Goal: Information Seeking & Learning: Learn about a topic

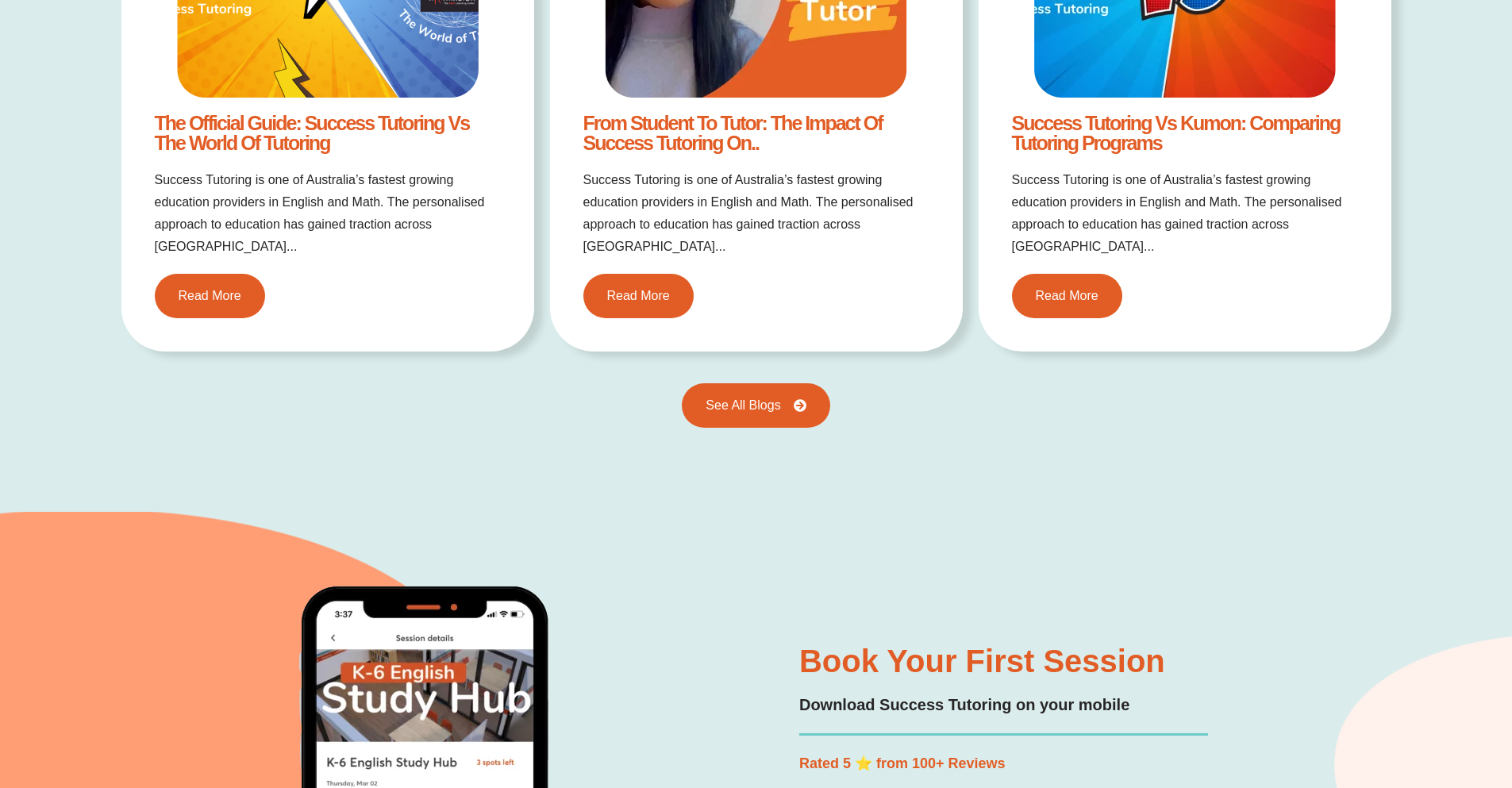
scroll to position [3493, 0]
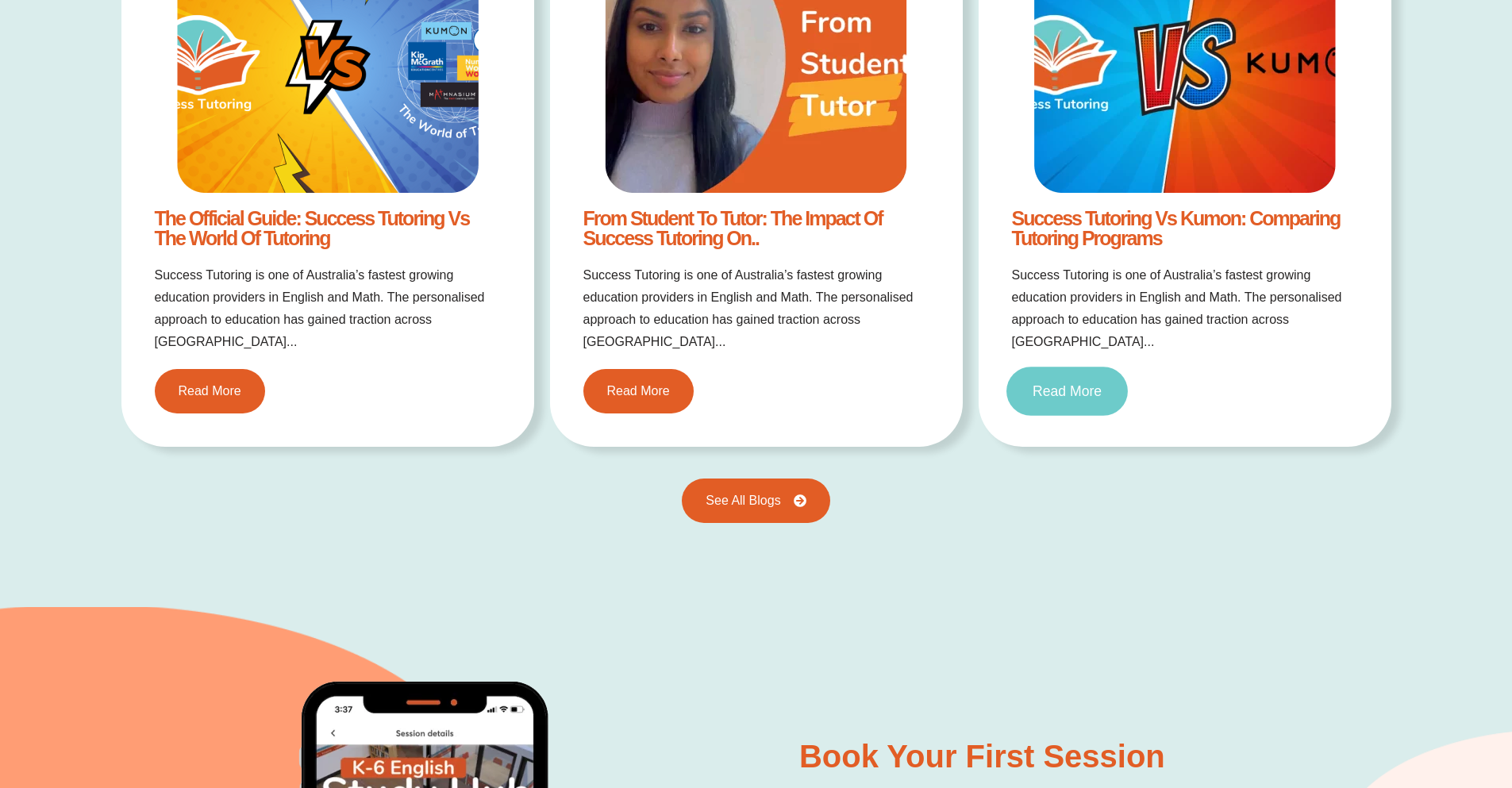
click at [1050, 381] on link "Read More" at bounding box center [1066, 392] width 122 height 50
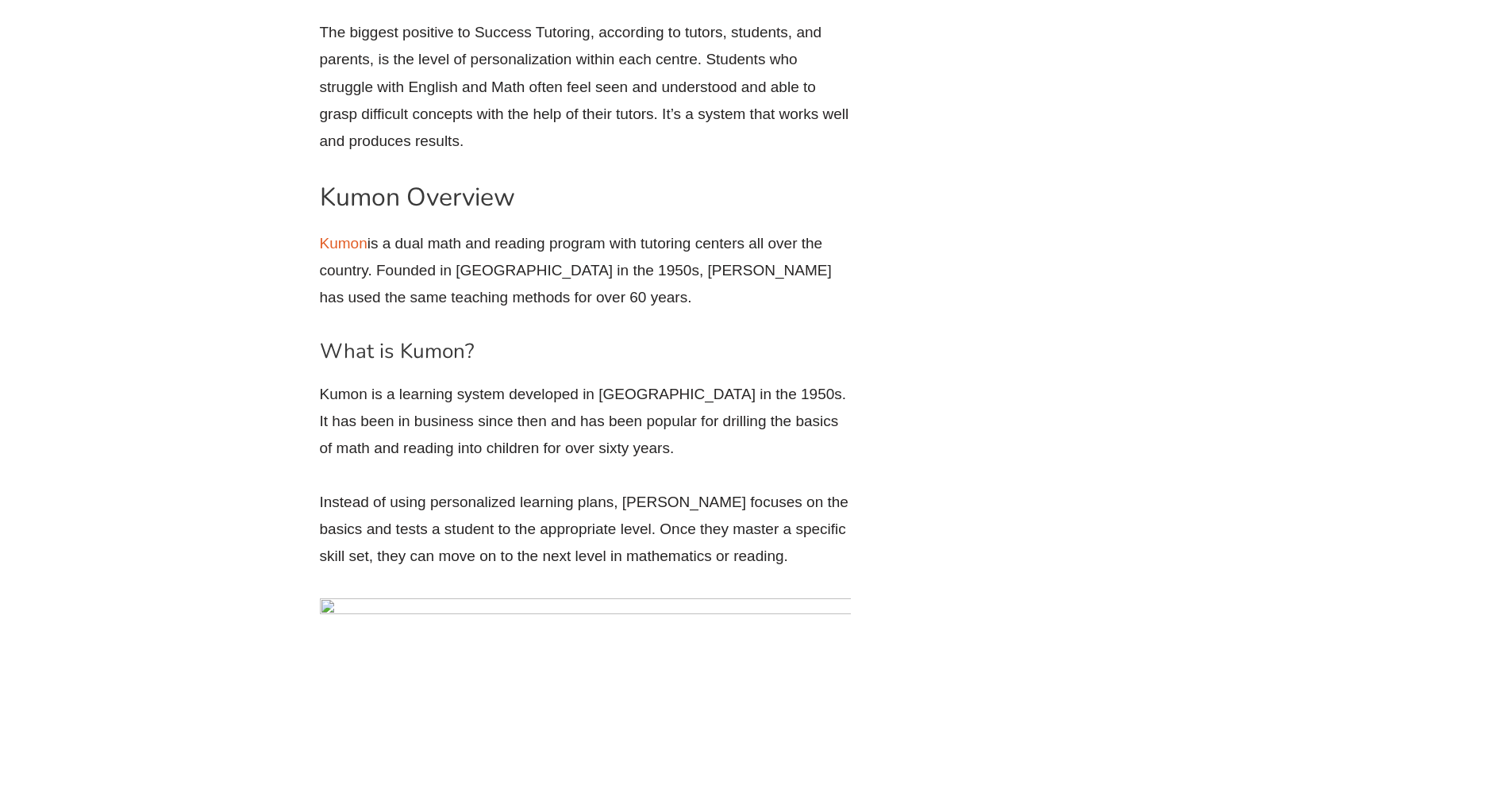
scroll to position [3968, 0]
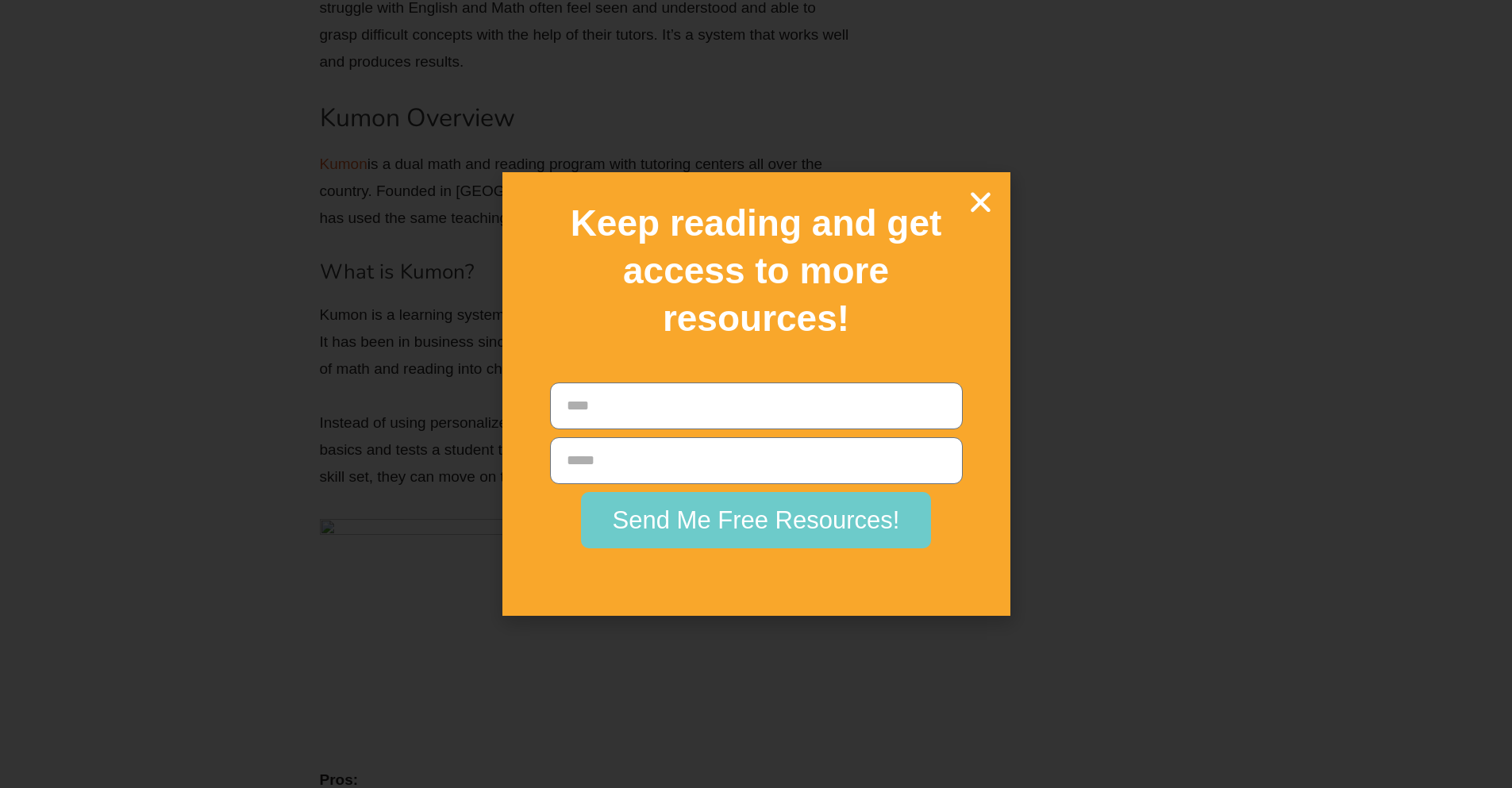
click at [995, 197] on div "Keep reading and get access to more resources!" at bounding box center [756, 271] width 492 height 182
click at [986, 196] on icon "Close" at bounding box center [980, 203] width 28 height 28
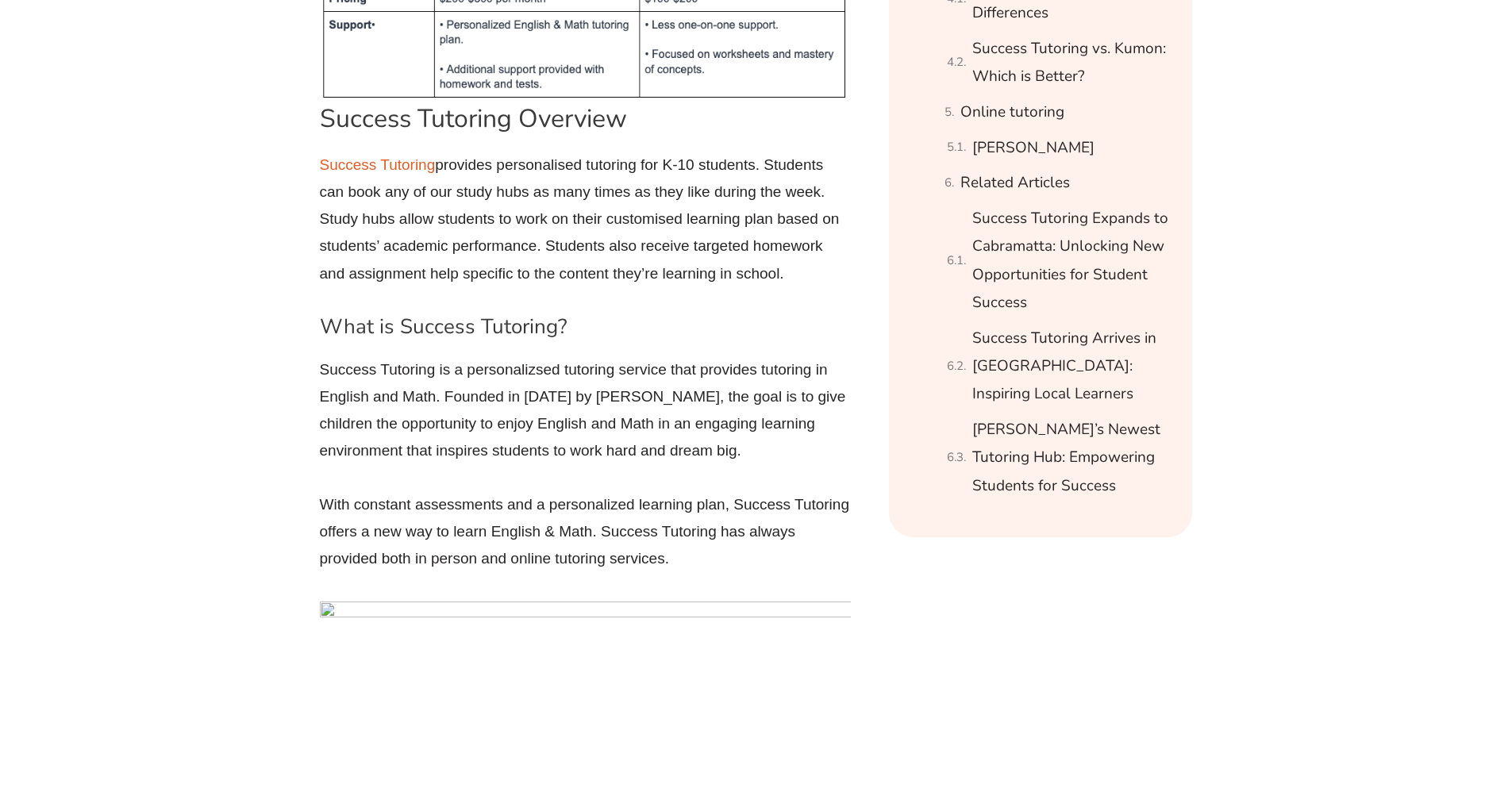
scroll to position [0, 0]
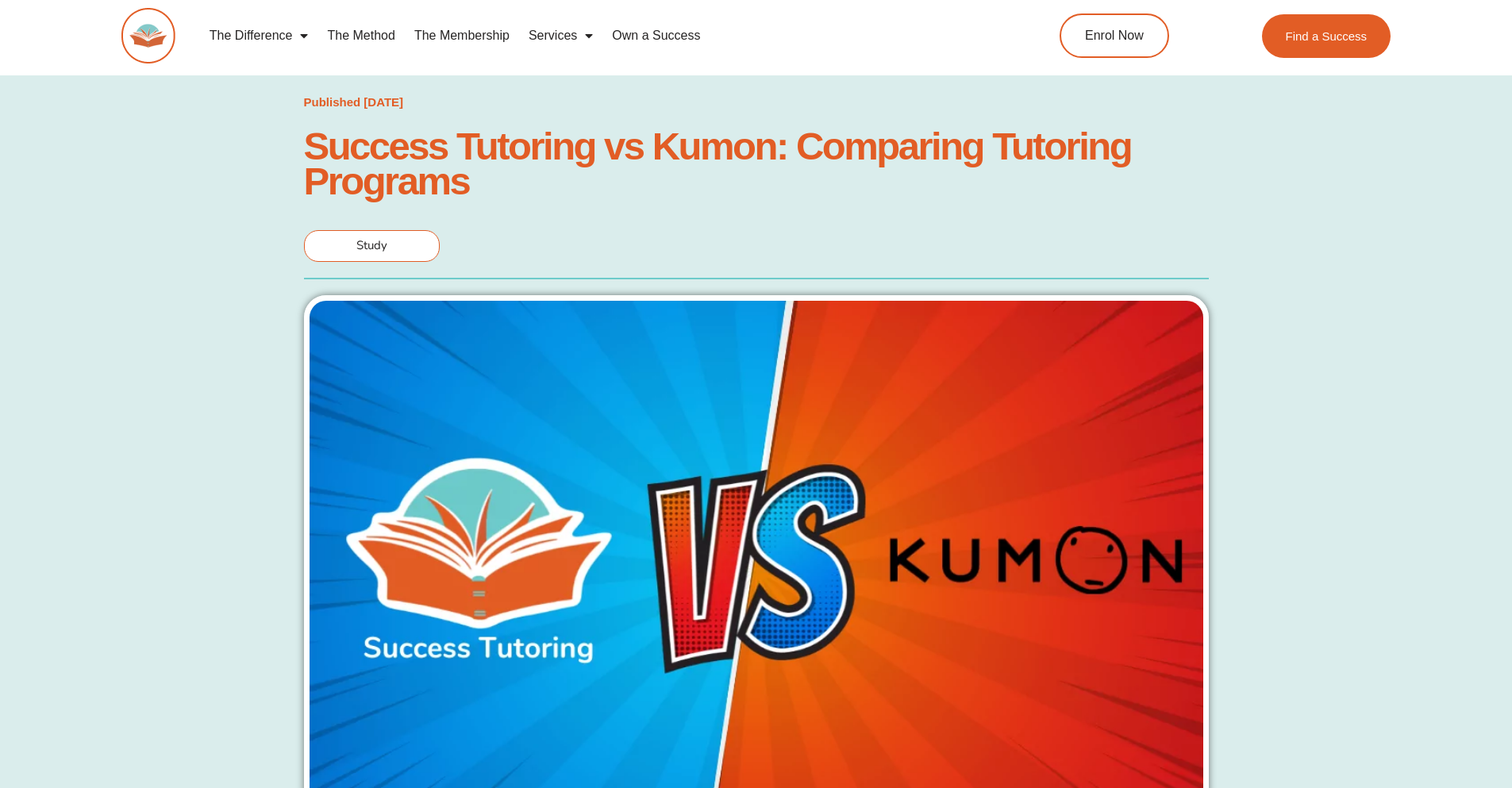
click at [351, 43] on link "The Method" at bounding box center [360, 36] width 87 height 36
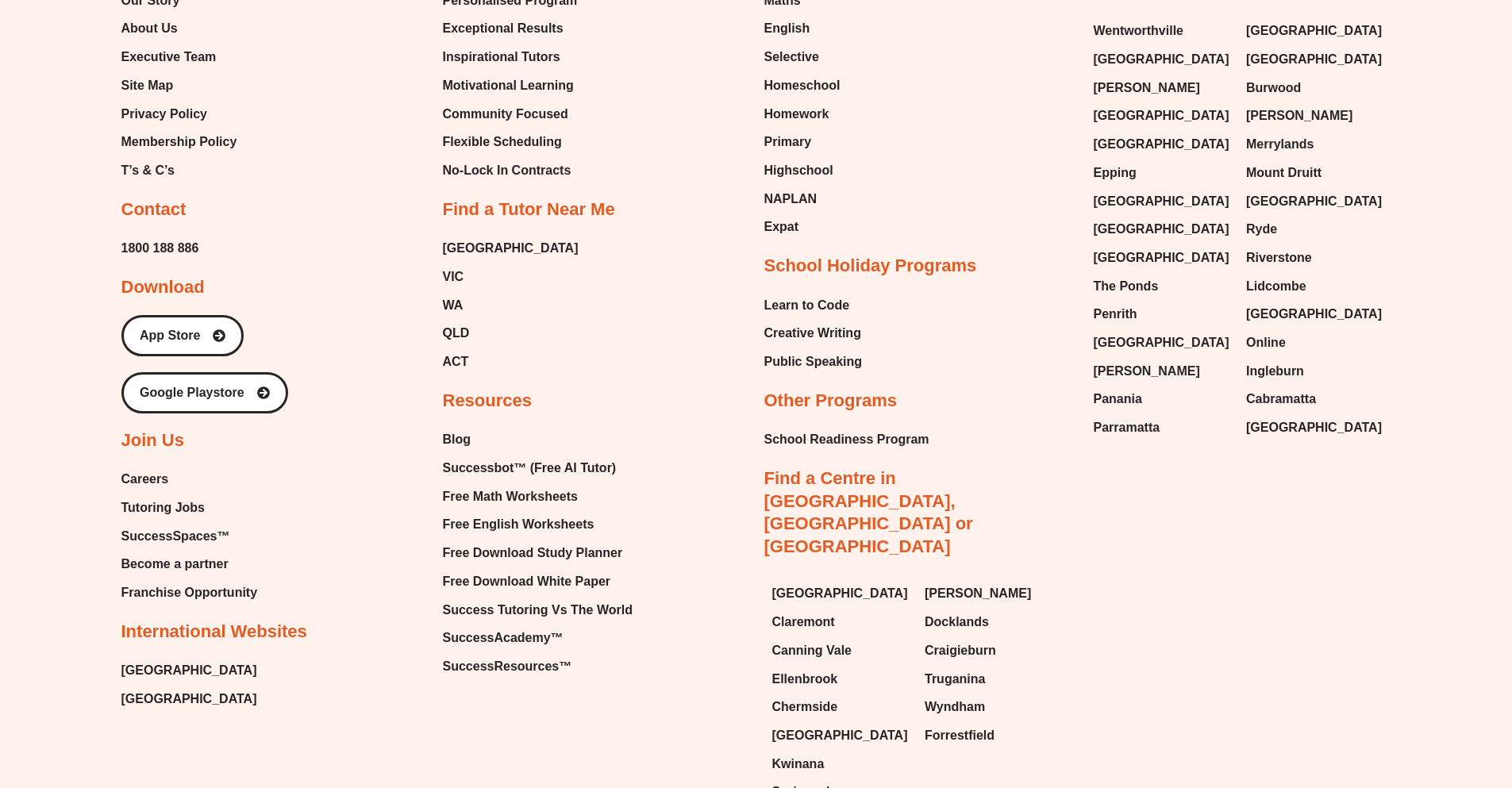
scroll to position [4030, 0]
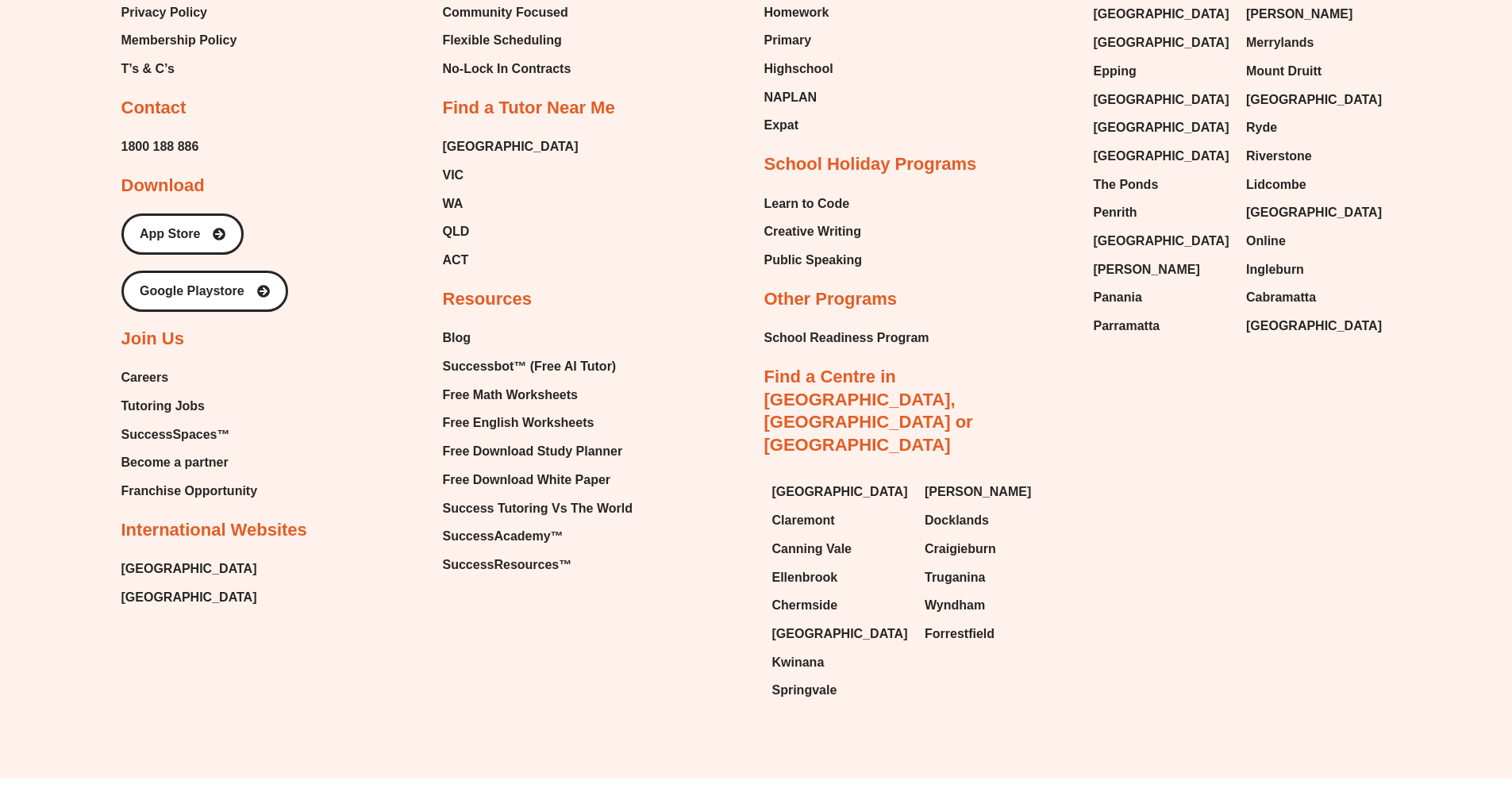
click at [169, 394] on span "Tutoring Jobs" at bounding box center [163, 406] width 83 height 24
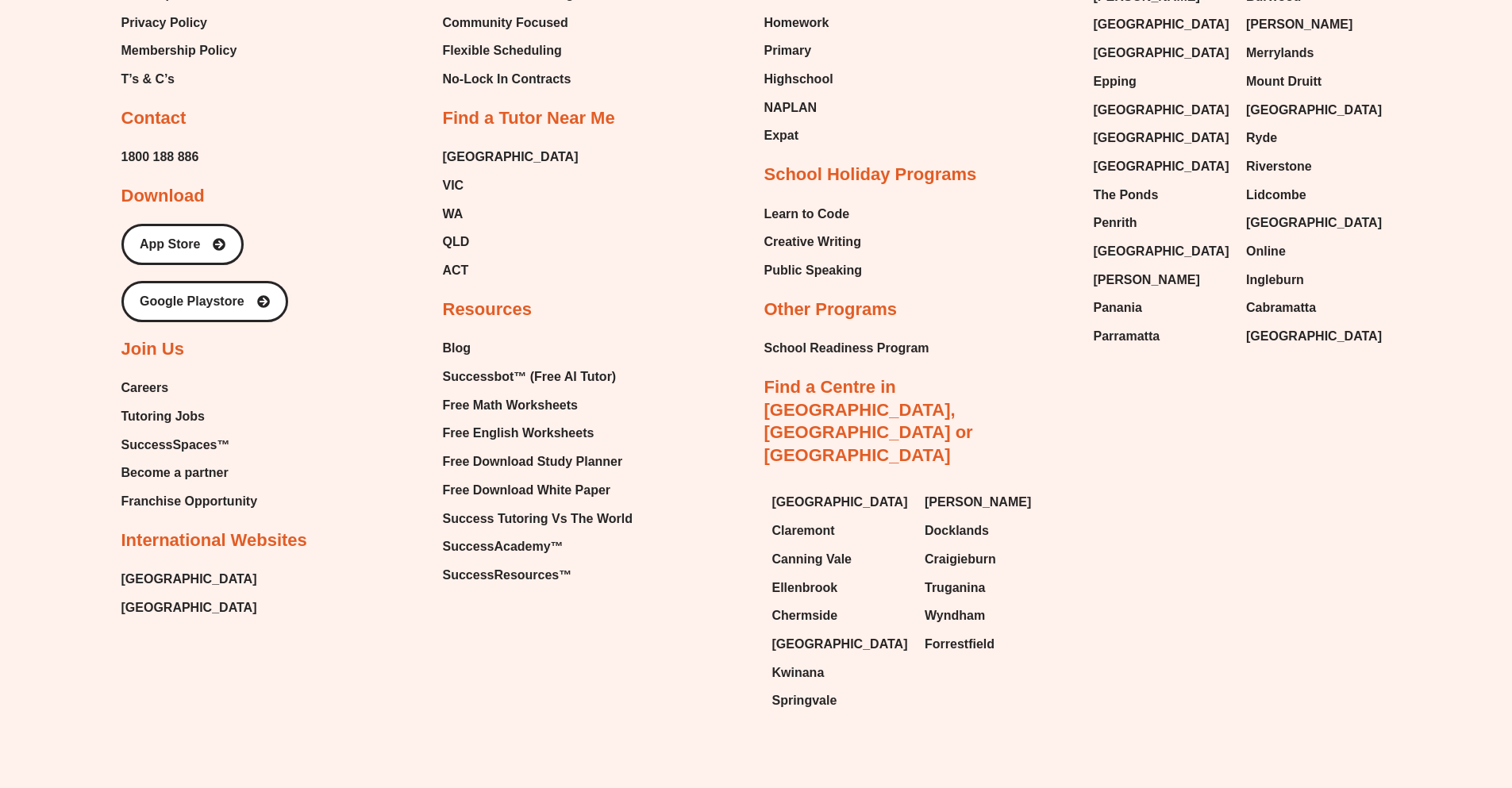
click at [191, 433] on span "SuccessSpaces™" at bounding box center [176, 445] width 109 height 24
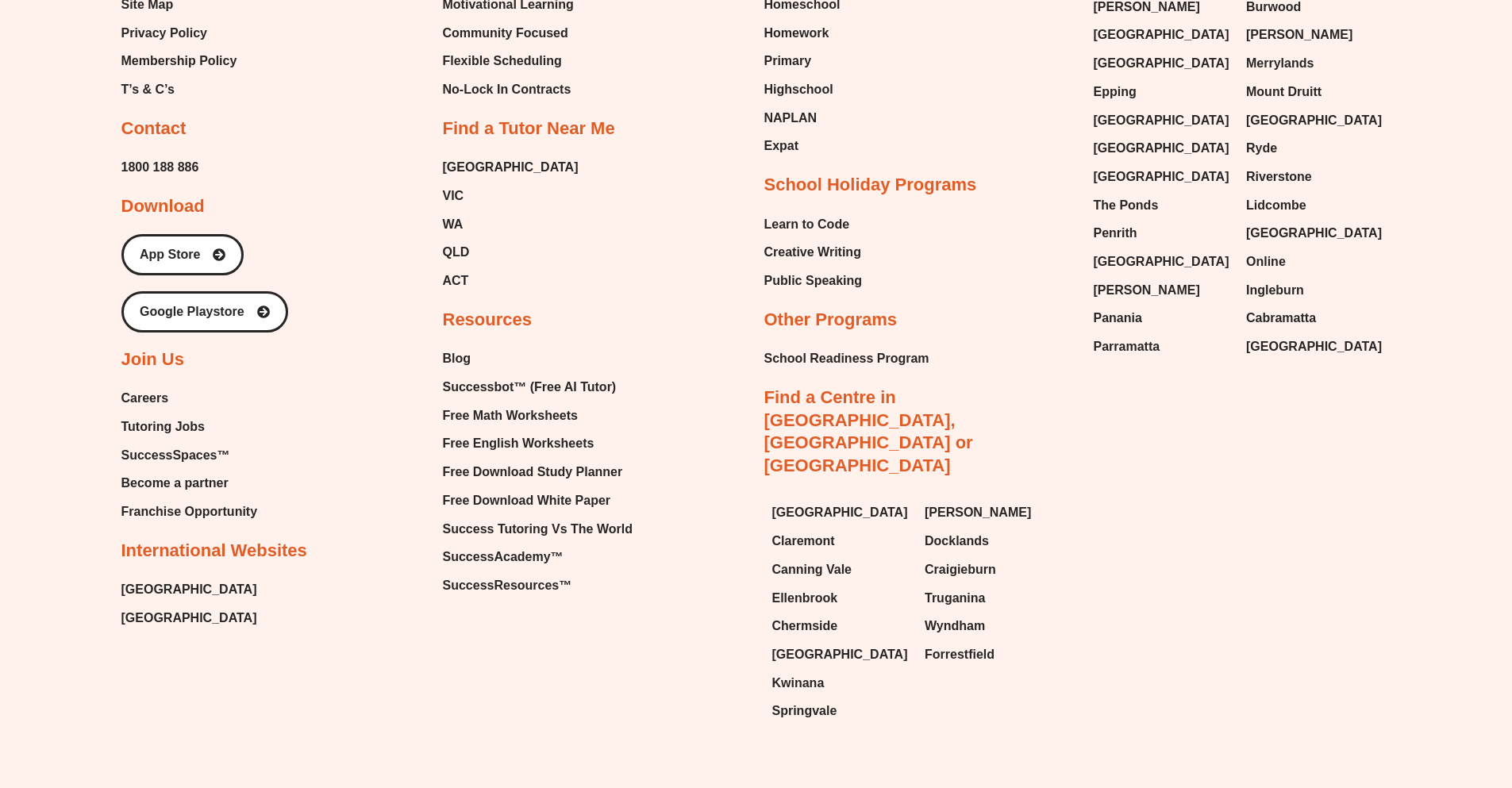
click at [166, 387] on span "Careers" at bounding box center [145, 399] width 48 height 24
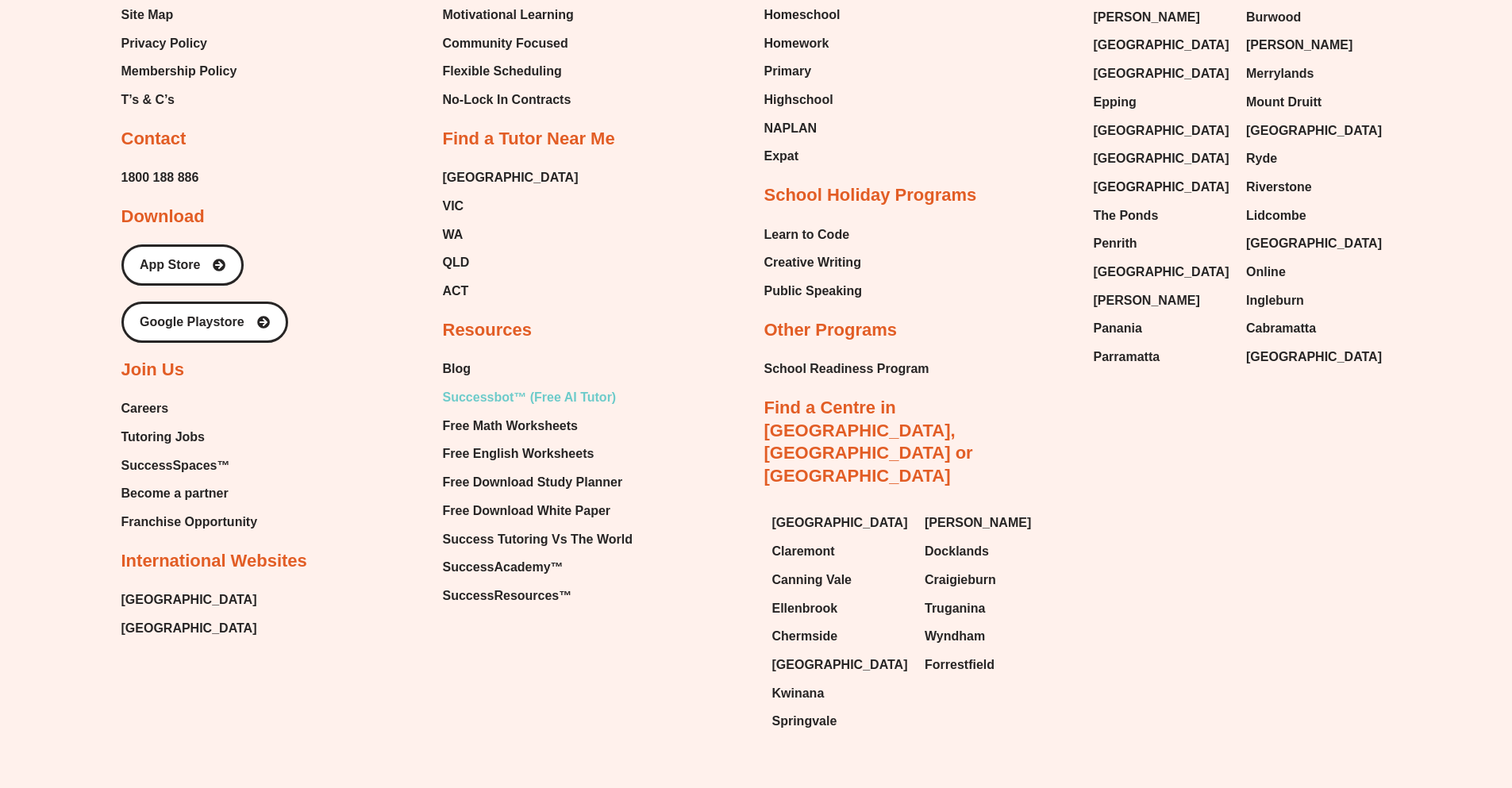
click at [524, 386] on span "Successbot™ (Free AI Tutor)" at bounding box center [530, 398] width 174 height 24
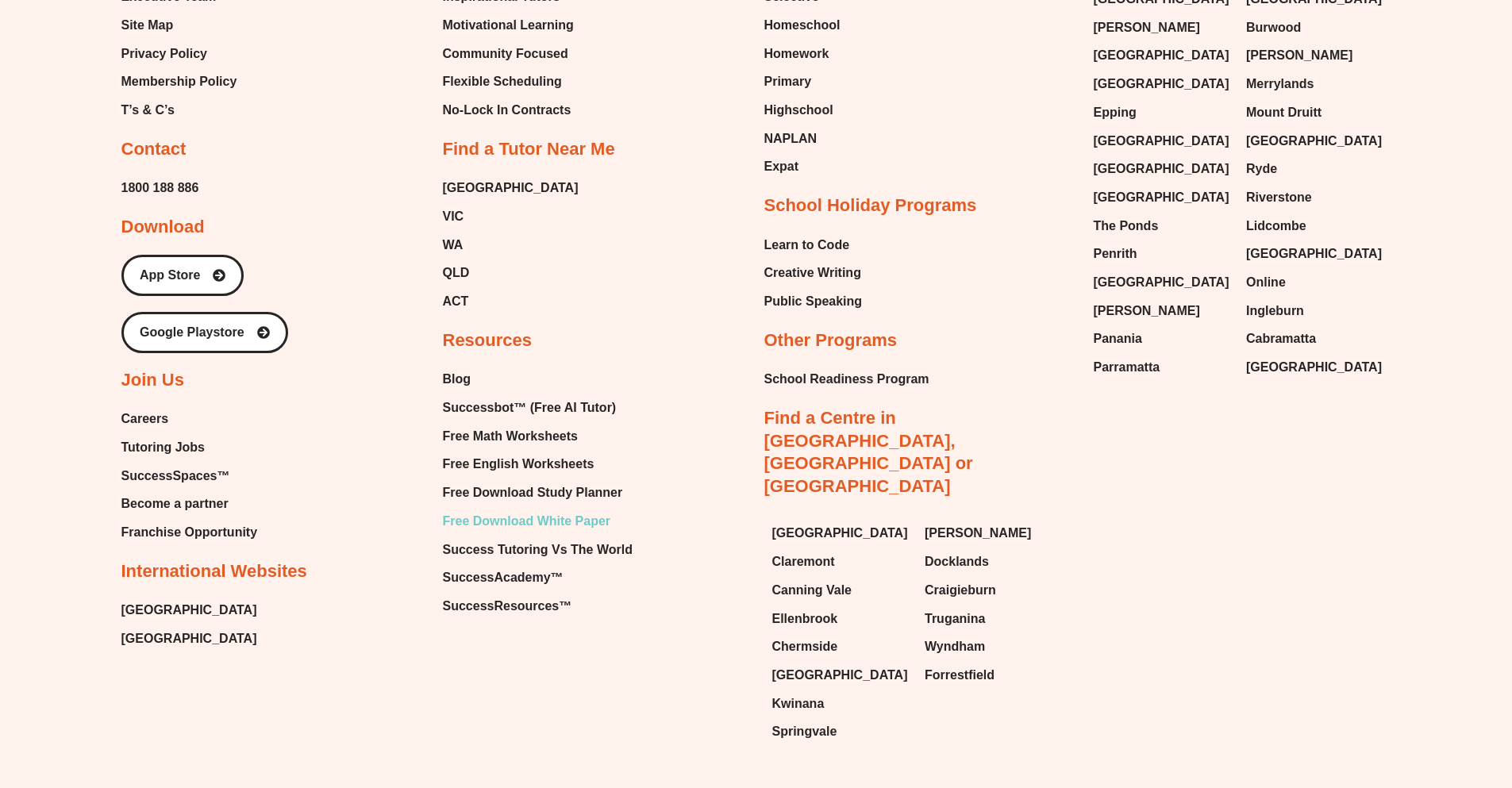
click at [513, 509] on span "Free Download White Paper" at bounding box center [527, 521] width 169 height 24
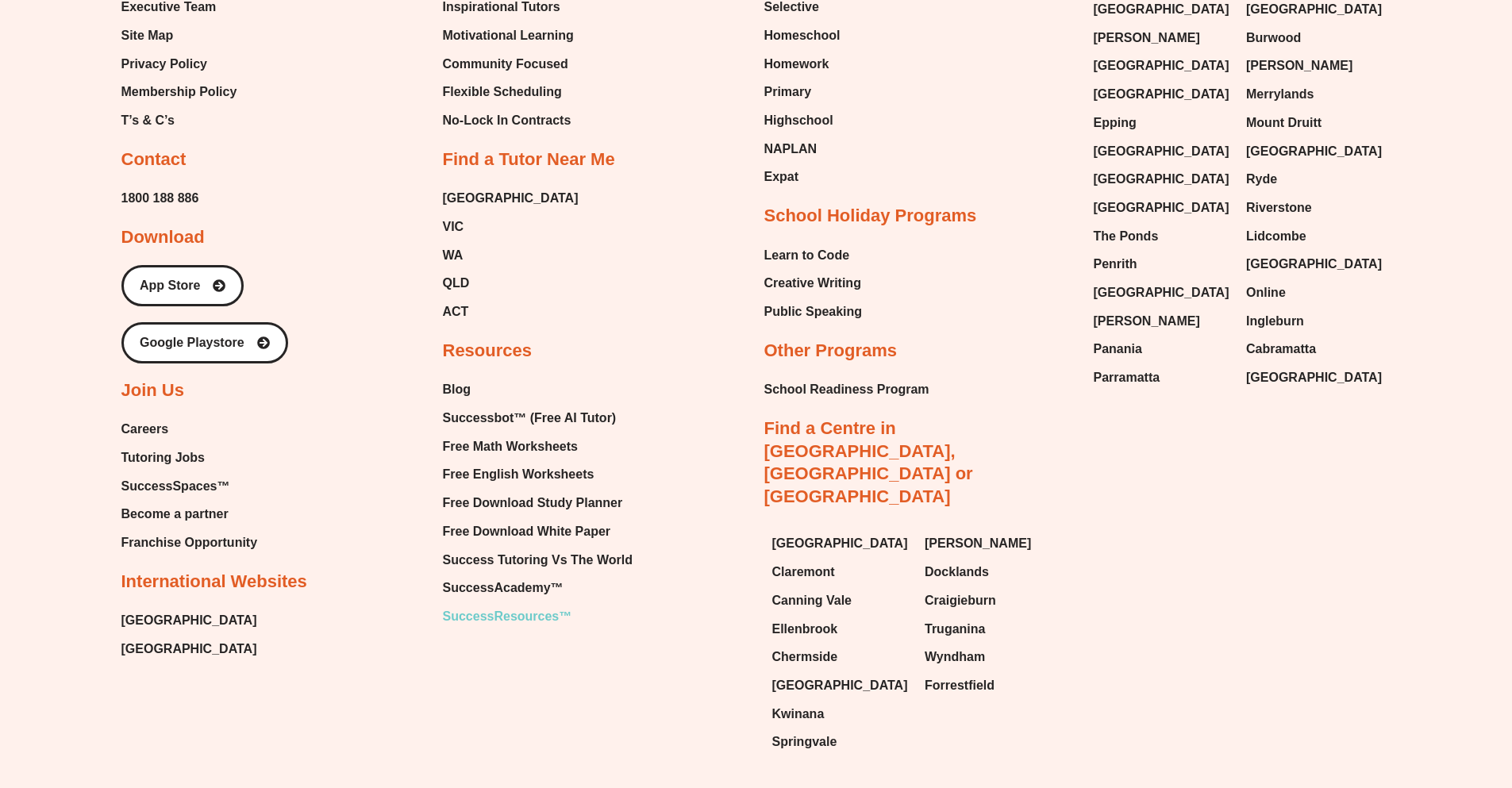
click at [541, 605] on span "SuccessResources™" at bounding box center [508, 617] width 129 height 24
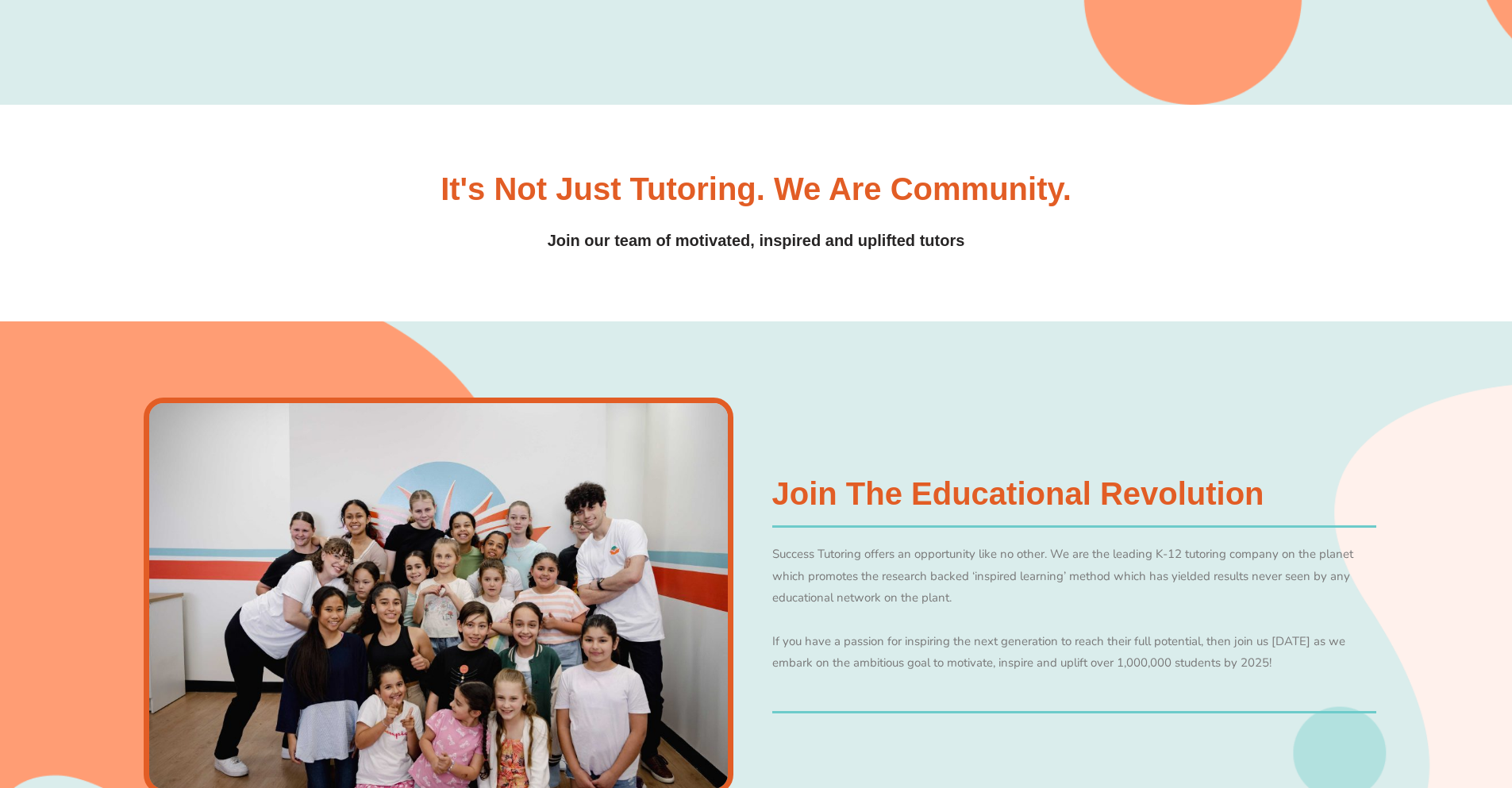
scroll to position [476, 0]
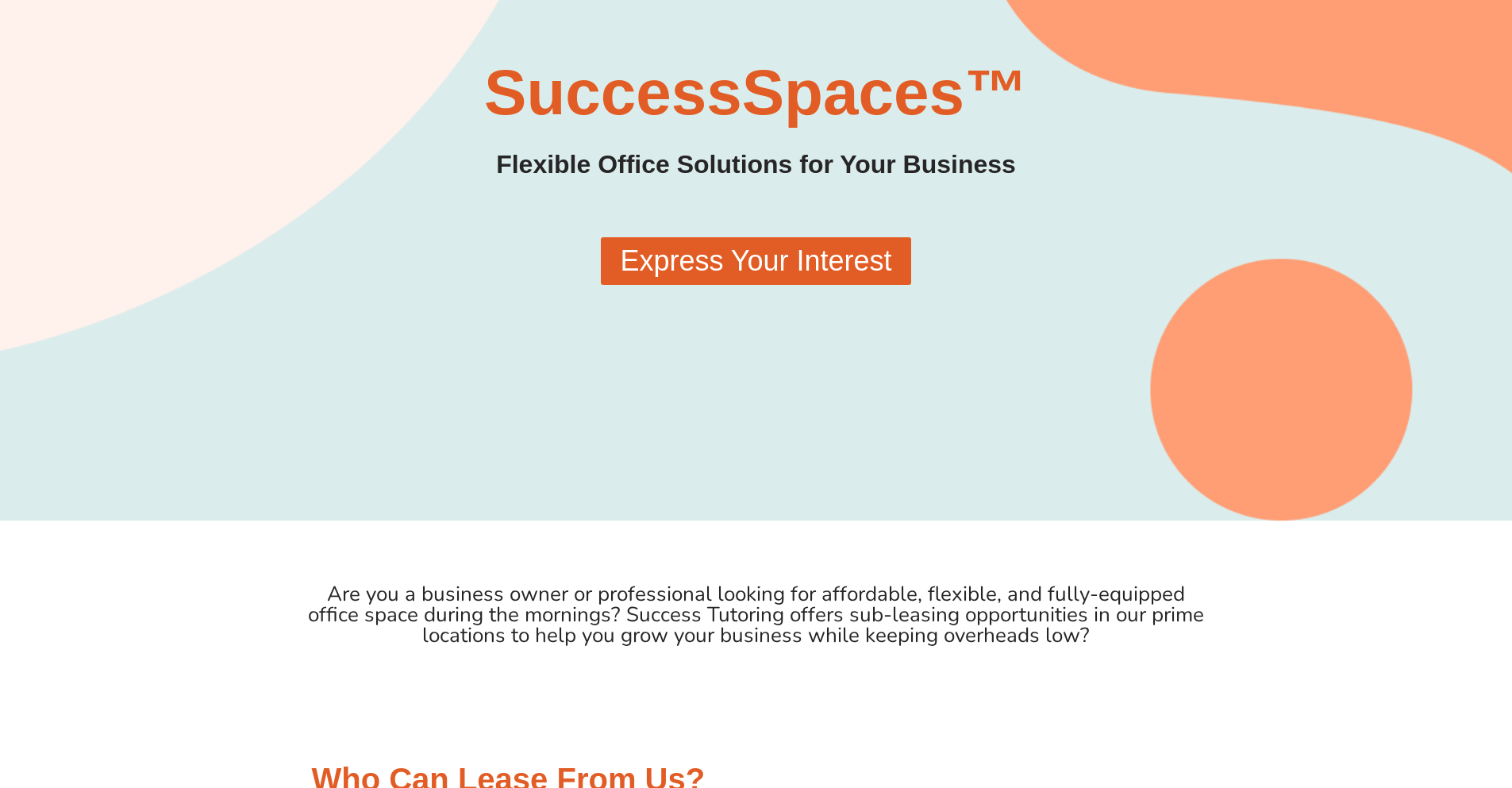
scroll to position [155, 0]
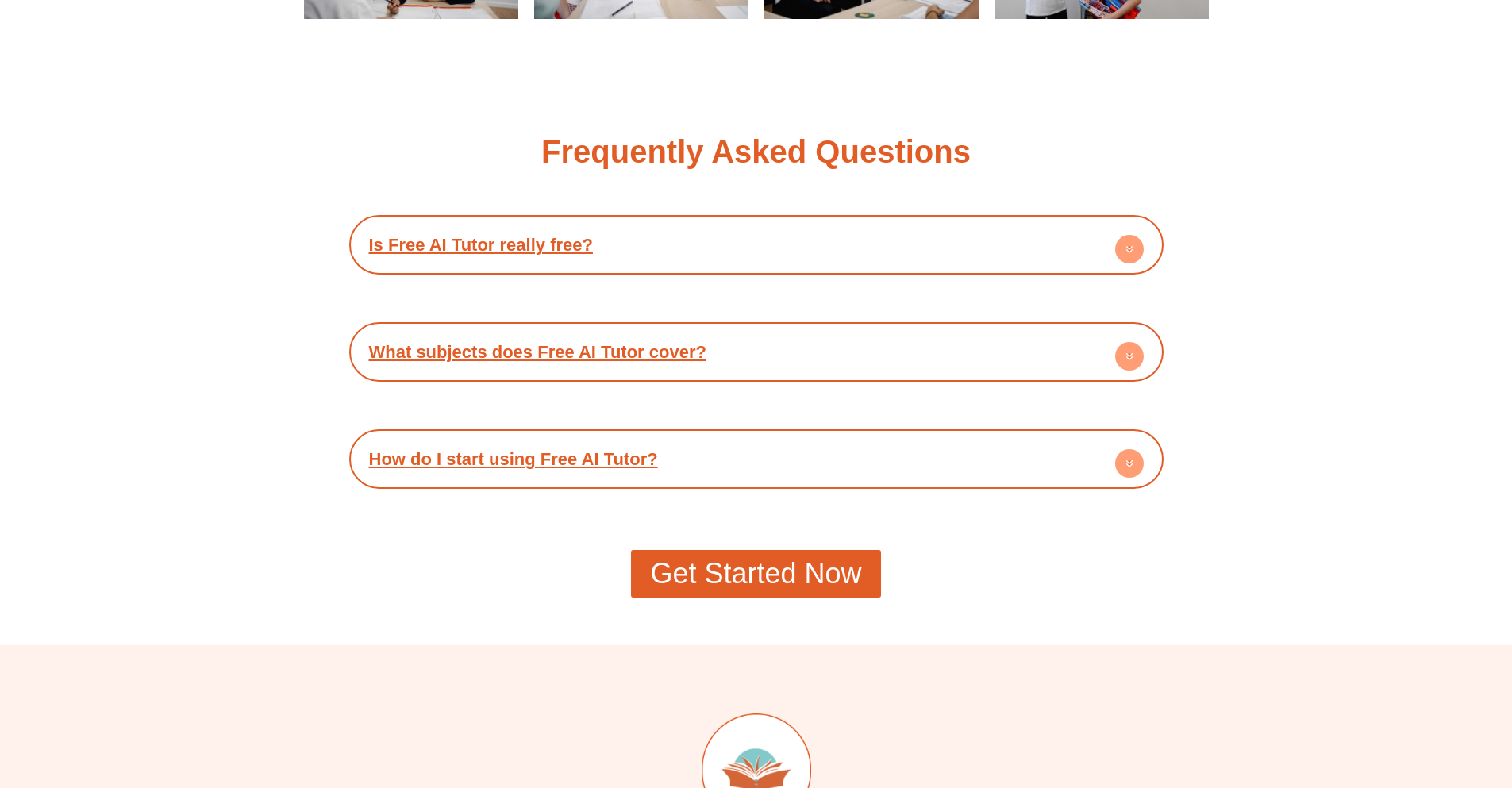
scroll to position [2858, 0]
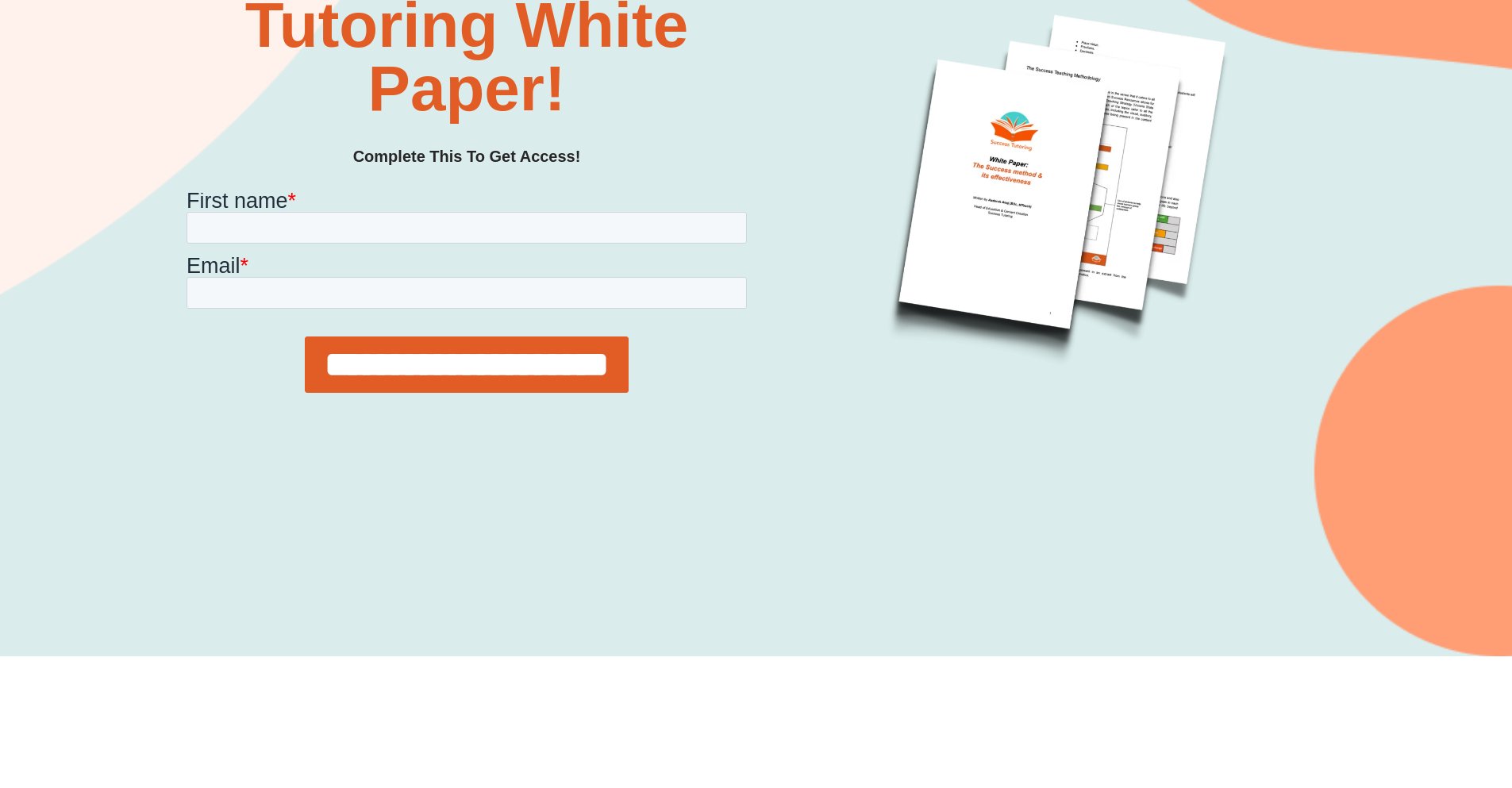
scroll to position [397, 0]
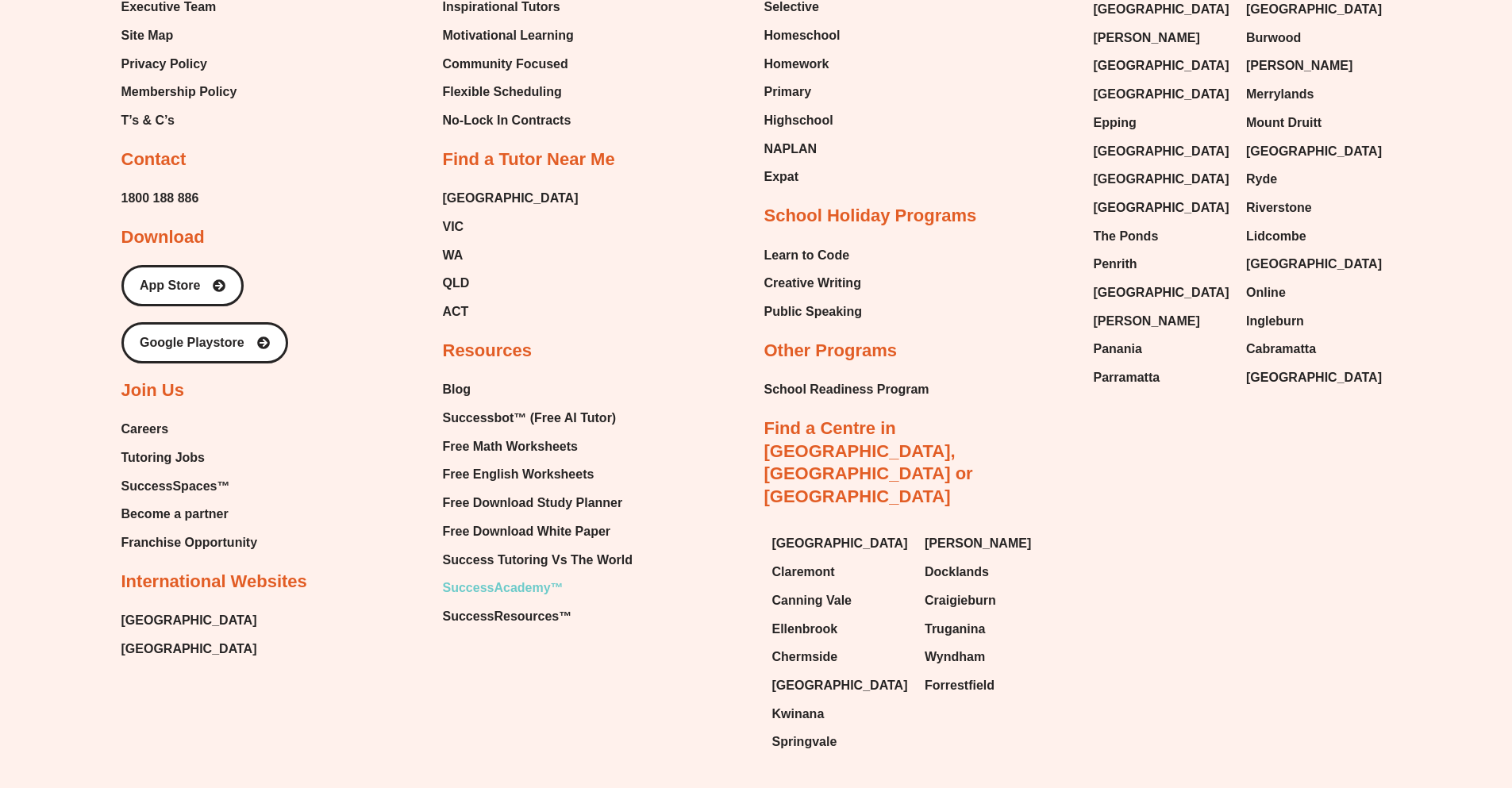
click at [537, 576] on span "SuccessAcademy™" at bounding box center [503, 588] width 121 height 24
click at [434, 257] on div "About Our Story About Us Executive Team Site Map Privacy Policy Membership Poli…" at bounding box center [756, 295] width 1270 height 934
click at [460, 271] on span "QLD" at bounding box center [456, 283] width 27 height 24
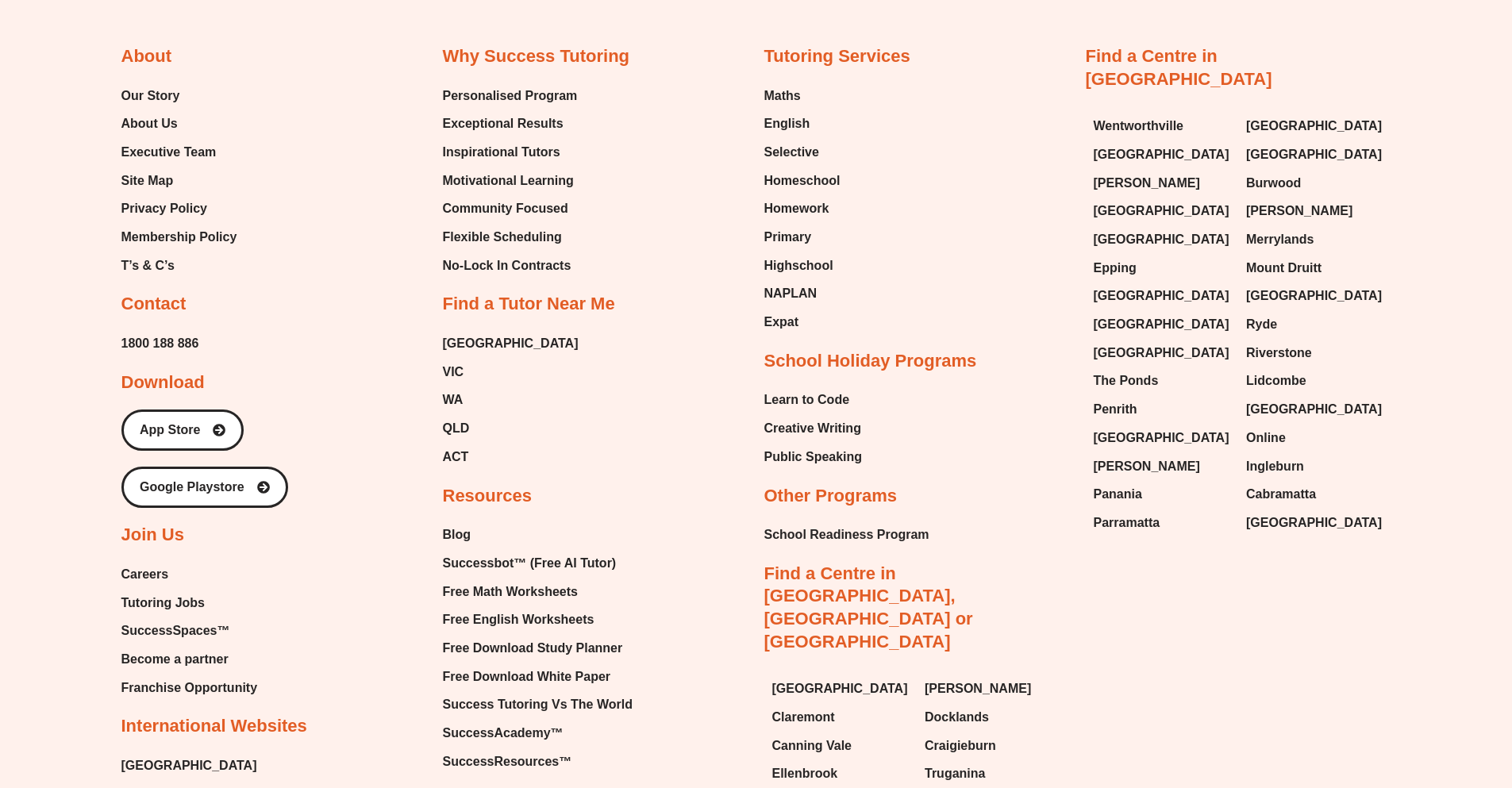
scroll to position [3728, 0]
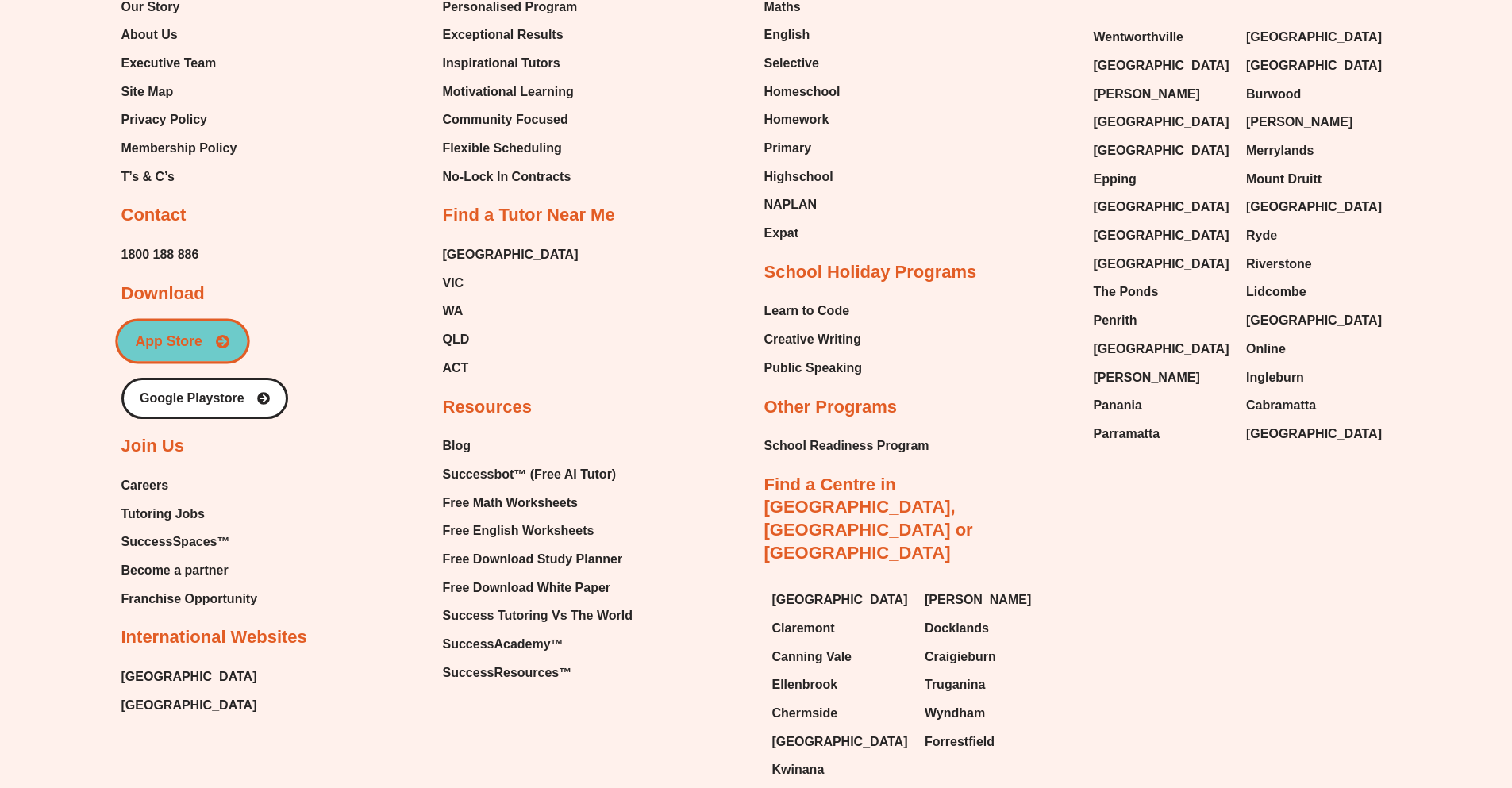
click at [190, 329] on link "App Store" at bounding box center [182, 341] width 135 height 45
